Goal: Find specific page/section: Find specific page/section

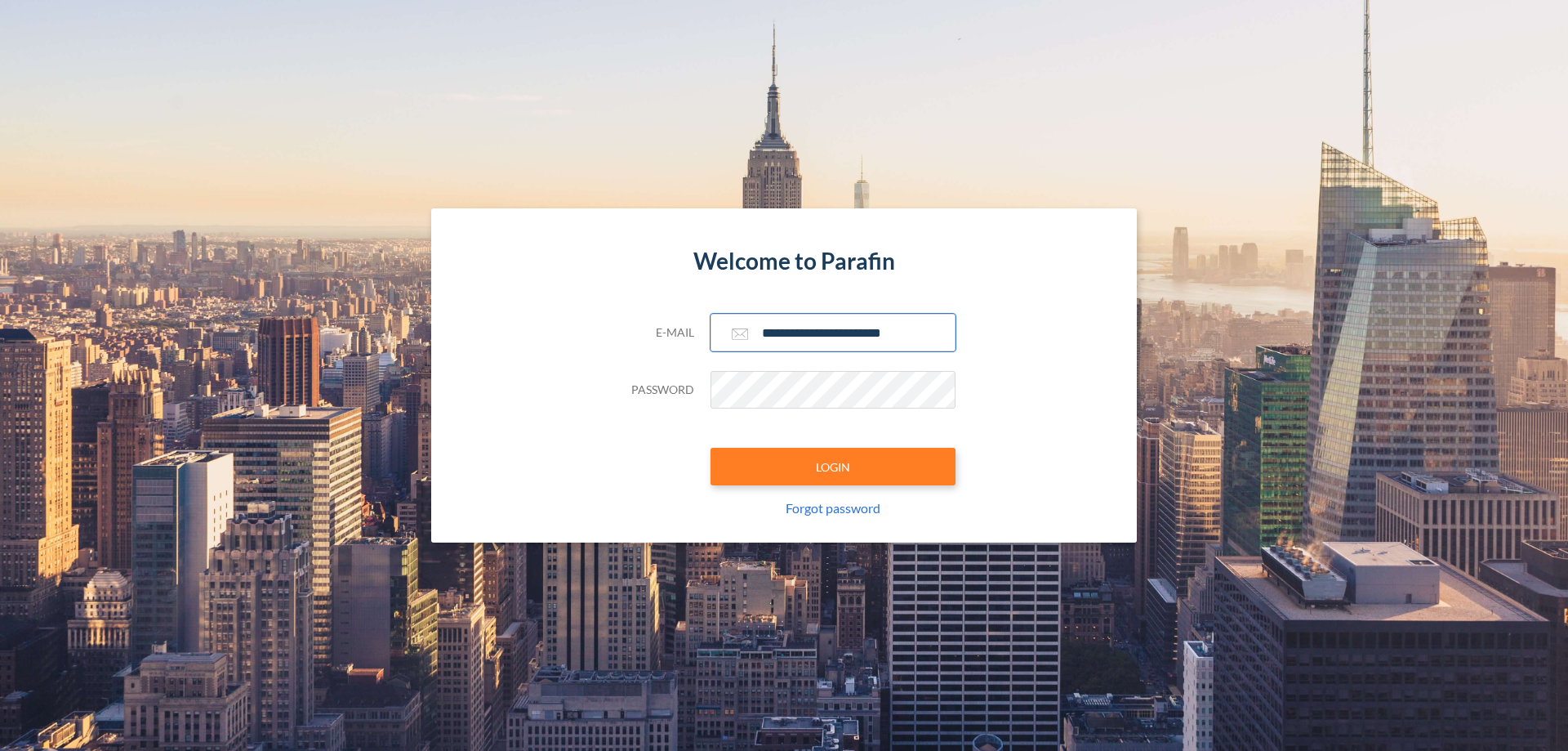
type input "**********"
click at [833, 467] on button "LOGIN" at bounding box center [833, 466] width 245 height 37
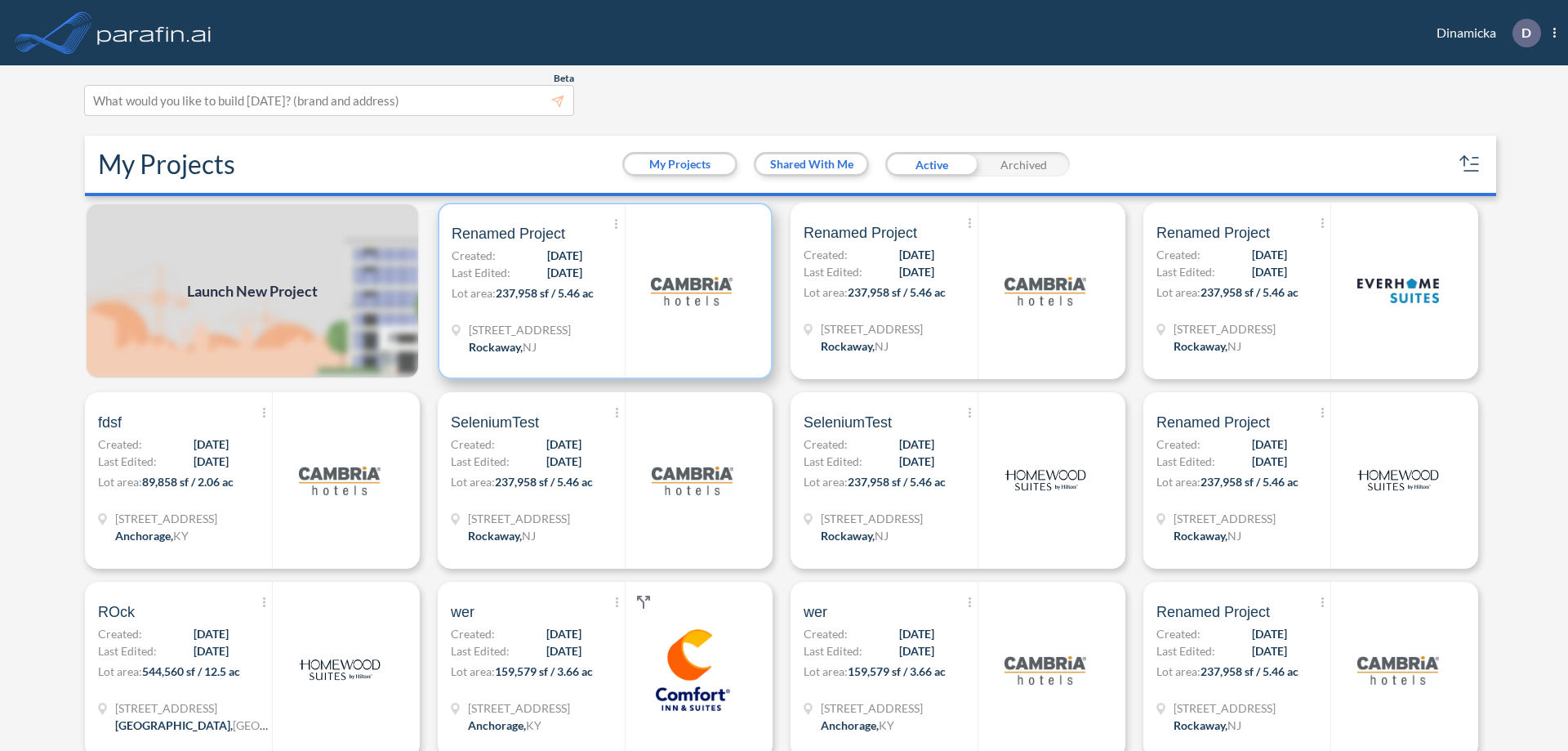
scroll to position [4, 0]
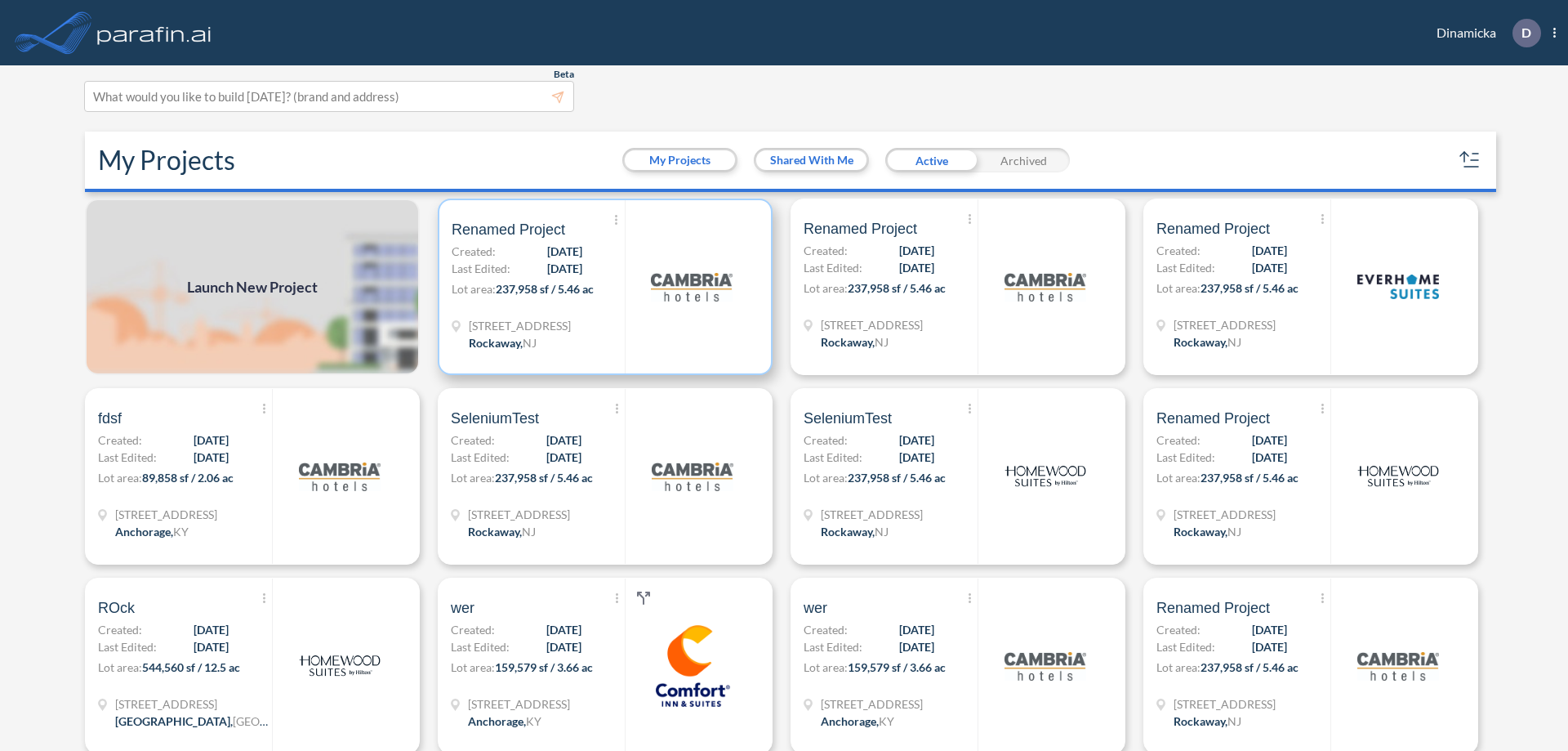
click at [602, 287] on p "Lot area: 237,958 sf / 5.46 ac" at bounding box center [538, 292] width 173 height 24
